Goal: Find specific page/section: Find specific page/section

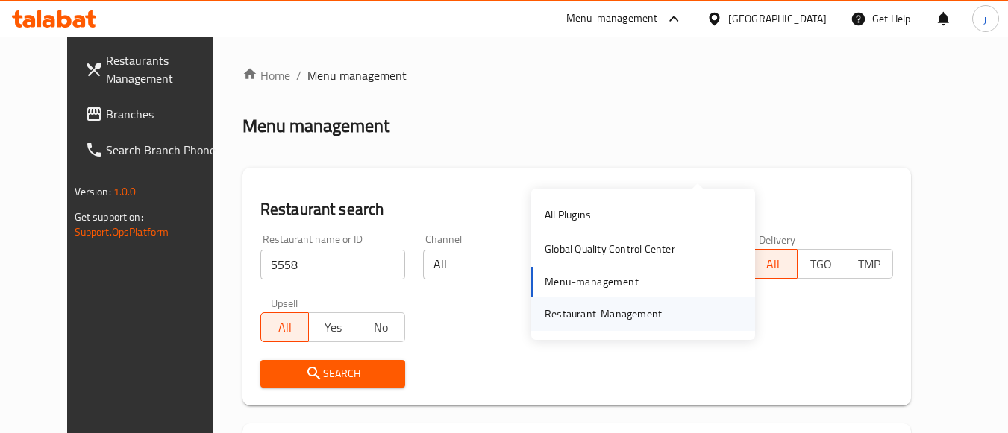
scroll to position [149, 0]
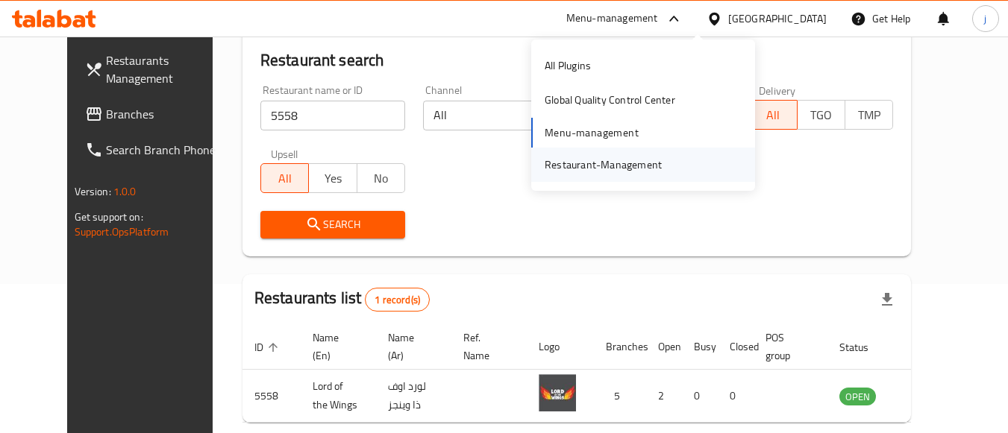
click at [570, 162] on div "Restaurant-Management" at bounding box center [602, 165] width 117 height 16
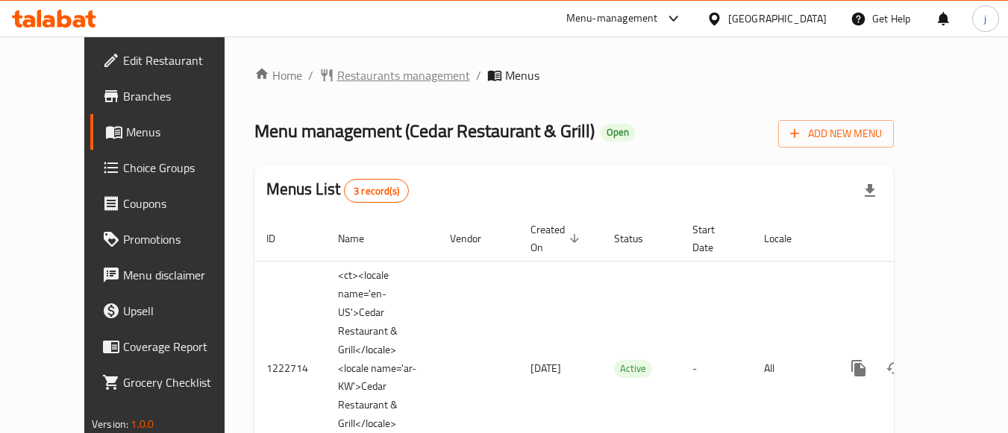
click at [337, 69] on span "Restaurants management" at bounding box center [403, 75] width 133 height 18
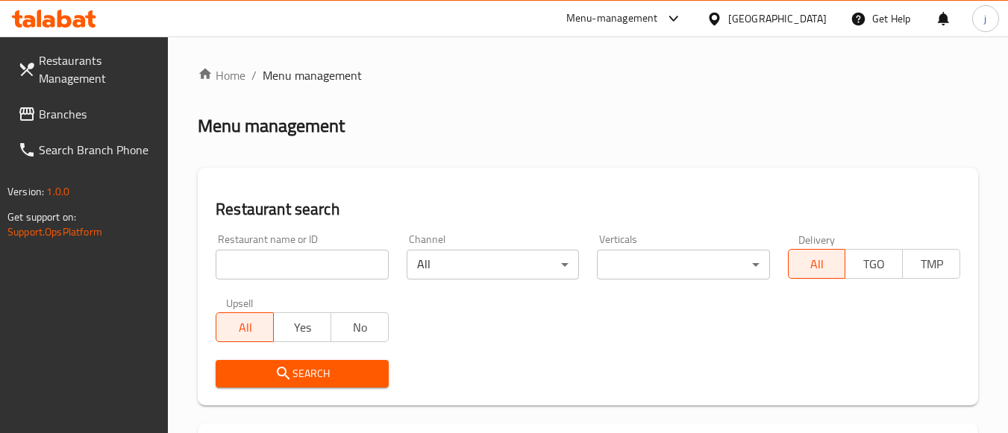
click at [314, 261] on input "search" at bounding box center [302, 265] width 172 height 30
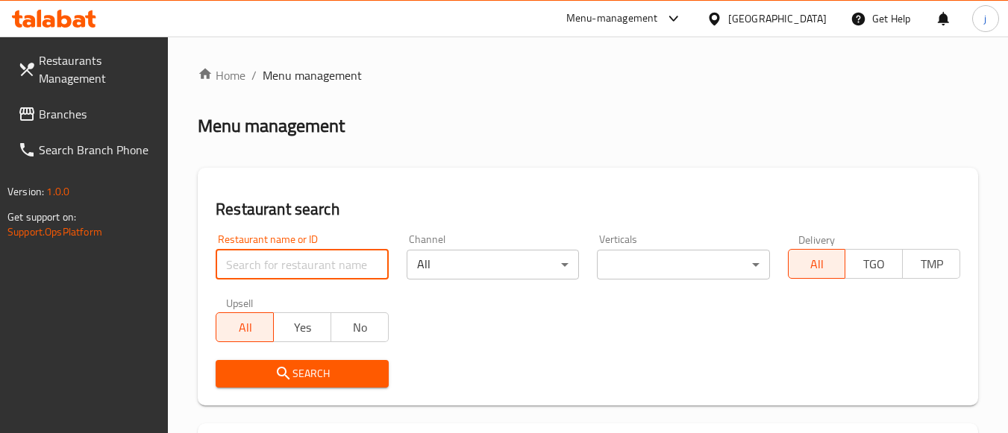
paste input "24607"
type input "24607"
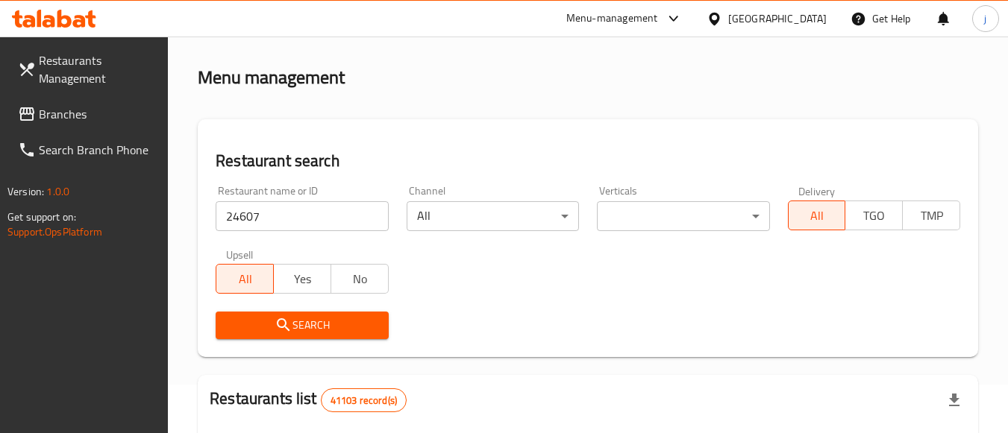
scroll to position [149, 0]
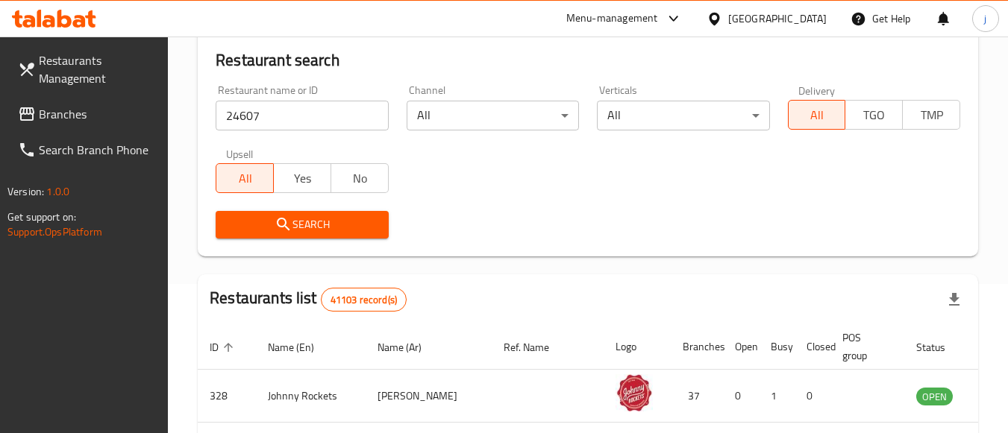
click at [331, 230] on span "Search" at bounding box center [301, 225] width 148 height 19
